Goal: Task Accomplishment & Management: Complete application form

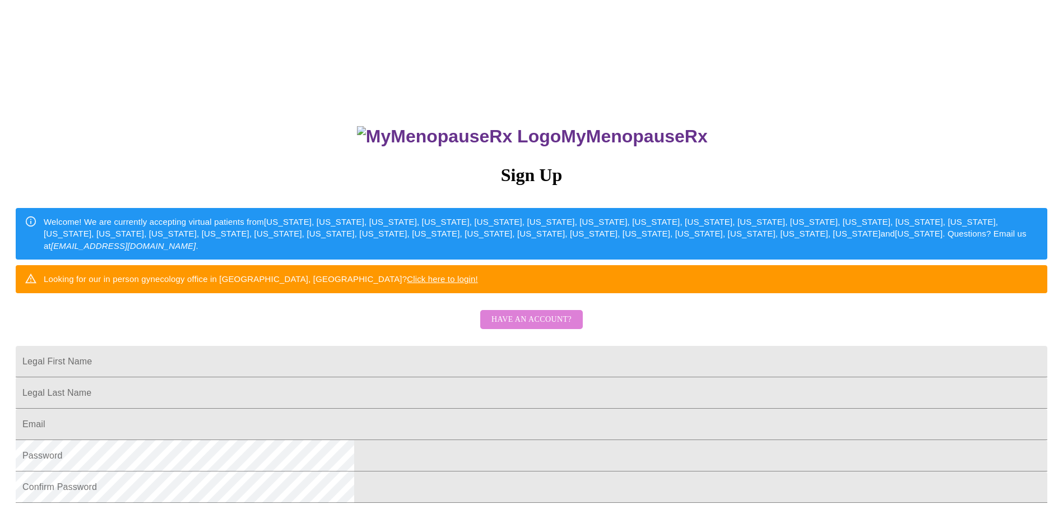
click at [537, 327] on span "Have an account?" at bounding box center [532, 320] width 80 height 14
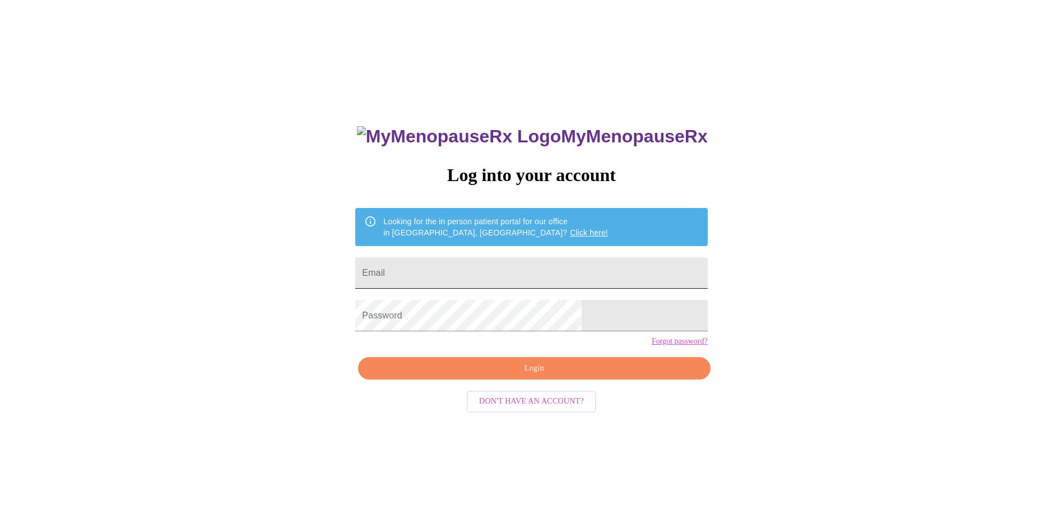
click at [470, 269] on input "Email" at bounding box center [531, 272] width 352 height 31
type input "[EMAIL_ADDRESS][DOMAIN_NAME]"
click at [527, 380] on button "Login" at bounding box center [534, 368] width 352 height 23
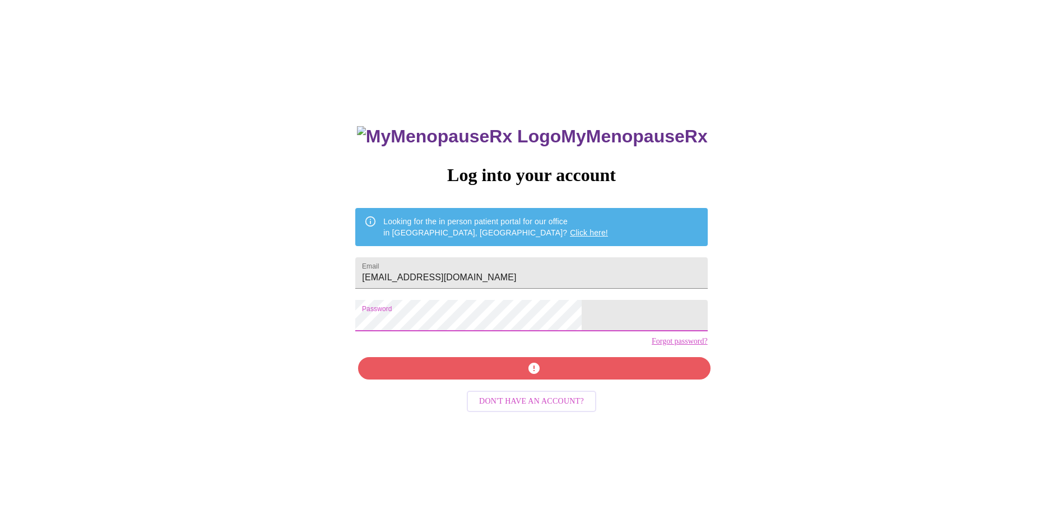
click at [500, 390] on div "MyMenopauseRx Log into your account Looking for the in person patient portal fo…" at bounding box center [531, 367] width 374 height 518
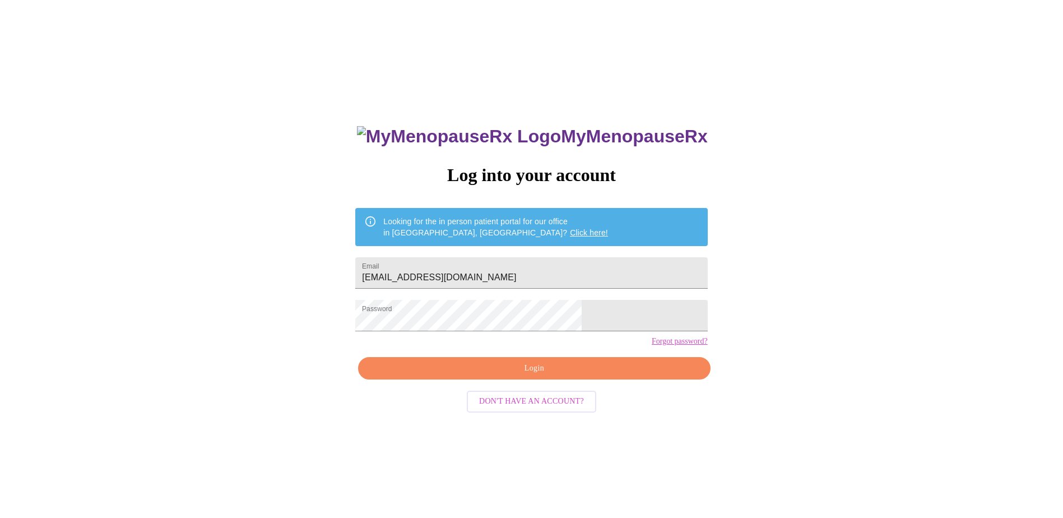
click at [514, 376] on span "Login" at bounding box center [534, 368] width 326 height 14
click at [510, 376] on span "Login" at bounding box center [534, 368] width 326 height 14
click at [544, 376] on span "Login" at bounding box center [534, 368] width 326 height 14
